Goal: Transaction & Acquisition: Purchase product/service

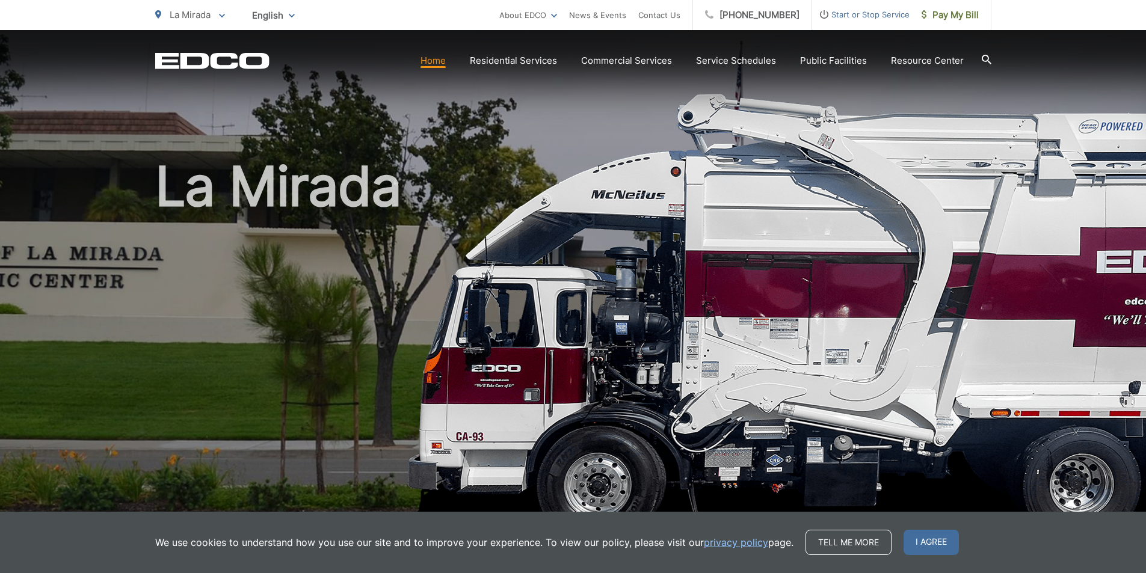
click at [930, 539] on span "I agree" at bounding box center [930, 542] width 55 height 25
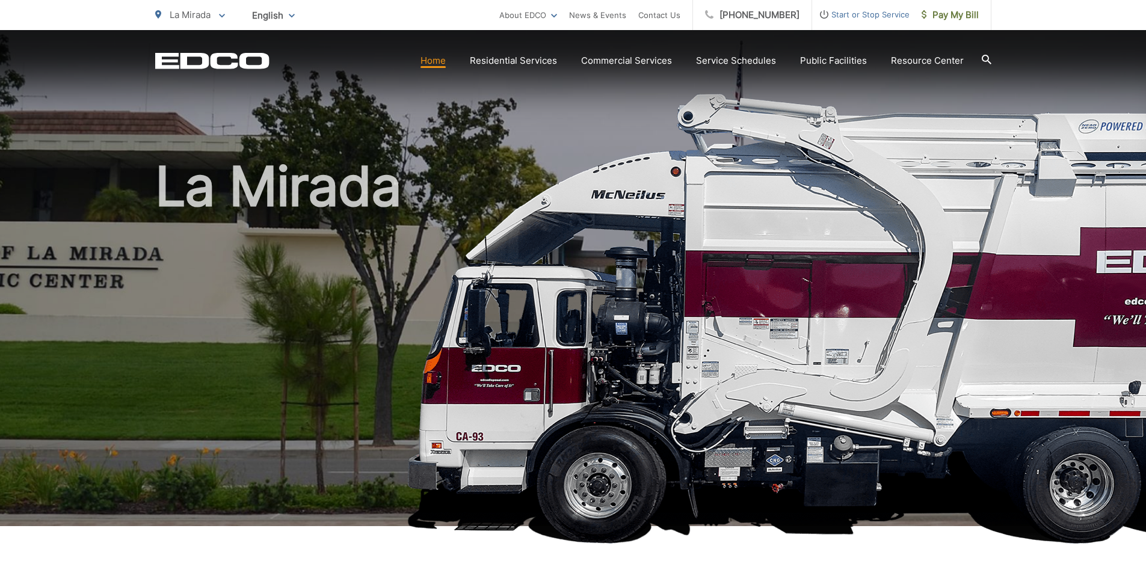
scroll to position [301, 0]
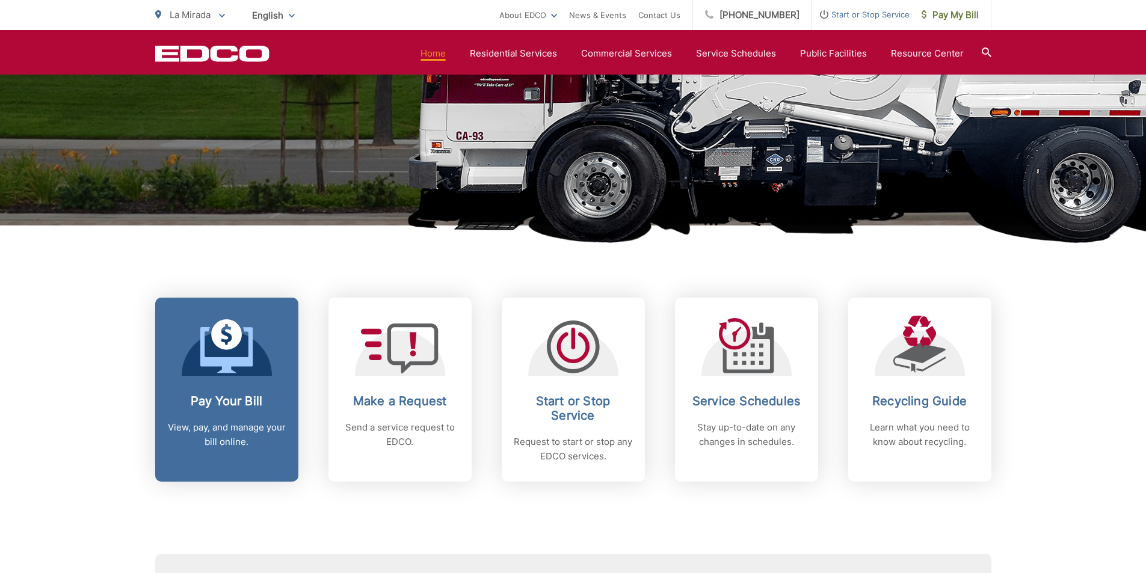
click at [233, 382] on link "Pay Your Bill View, pay, and manage your bill online." at bounding box center [226, 390] width 143 height 184
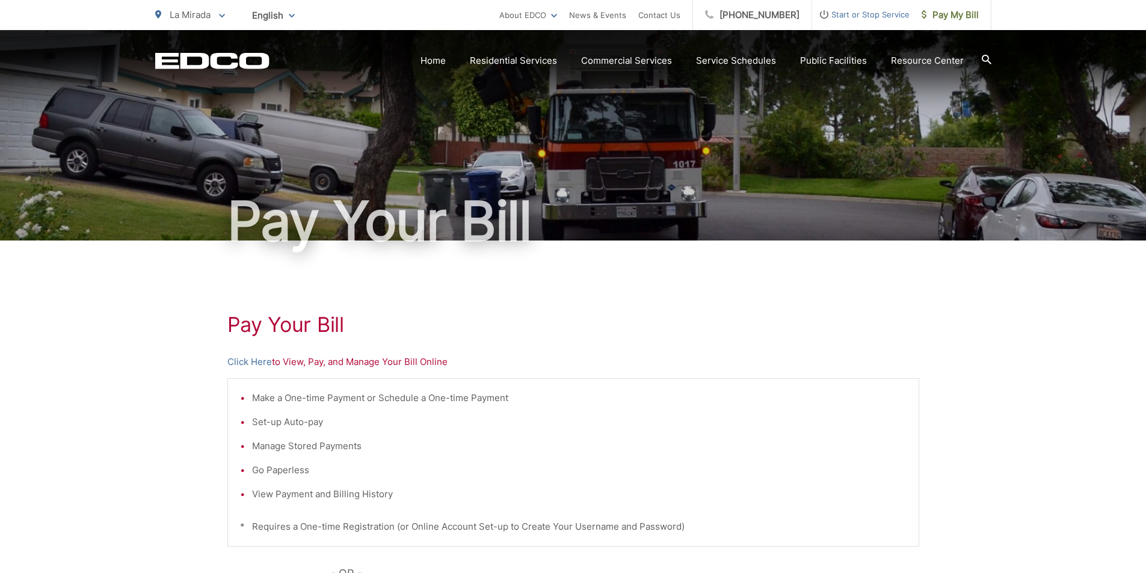
scroll to position [180, 0]
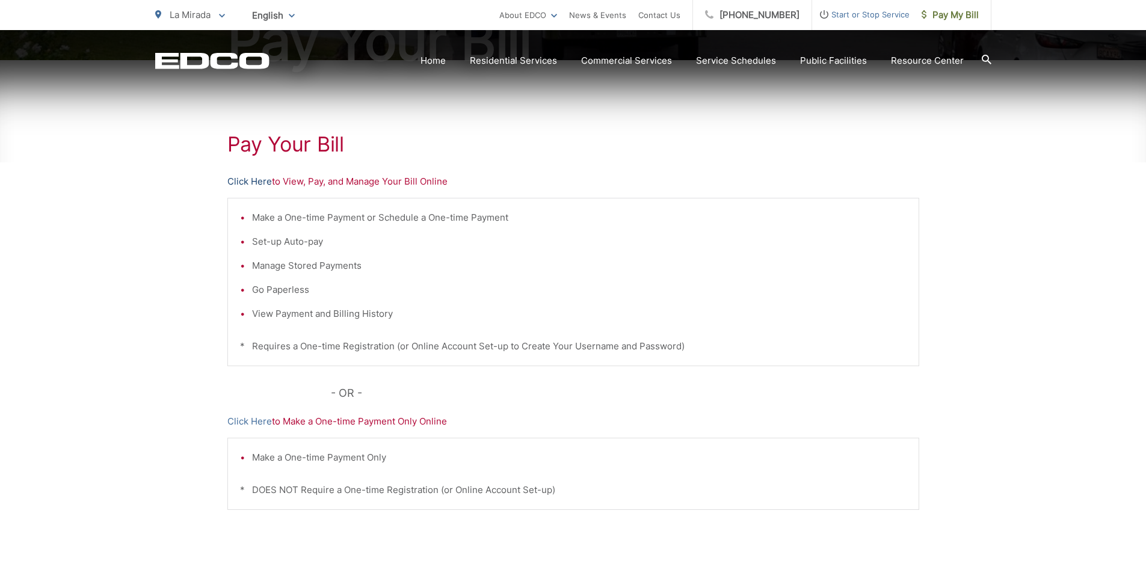
click at [248, 180] on link "Click Here" at bounding box center [249, 181] width 45 height 14
click at [251, 421] on link "Click Here" at bounding box center [249, 421] width 45 height 14
